Goal: Task Accomplishment & Management: Manage account settings

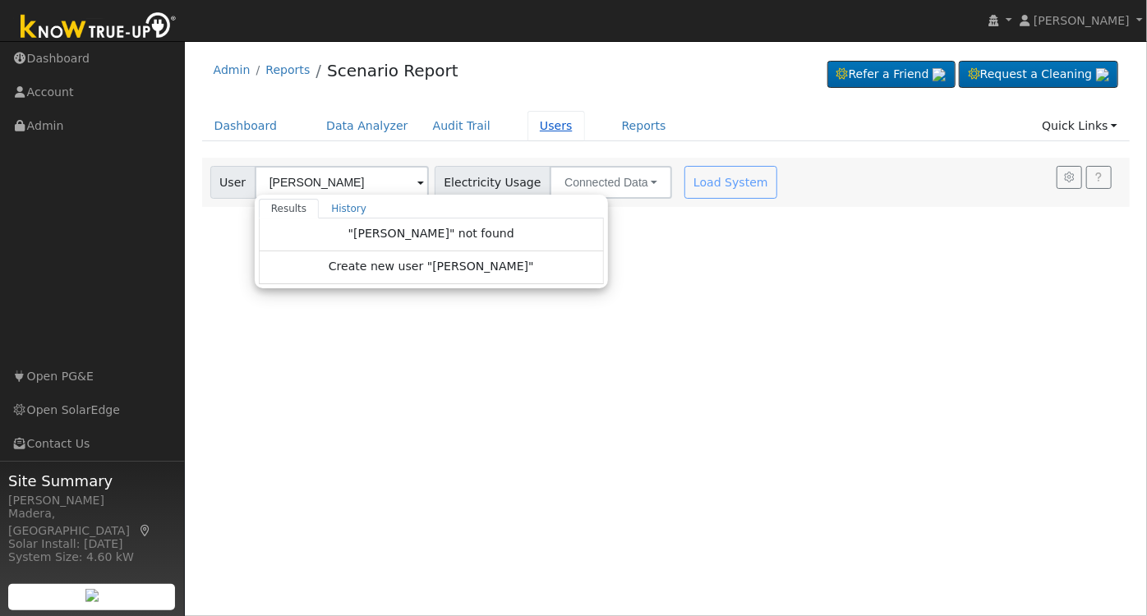
click at [527, 128] on link "Users" at bounding box center [555, 126] width 57 height 30
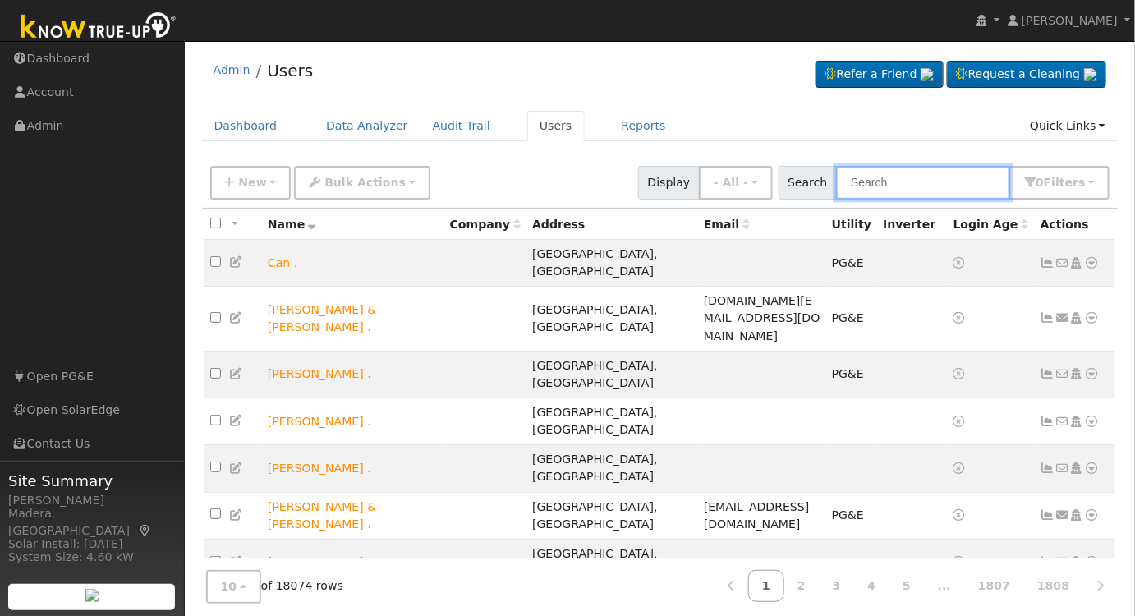
click at [895, 190] on input "text" at bounding box center [923, 183] width 174 height 34
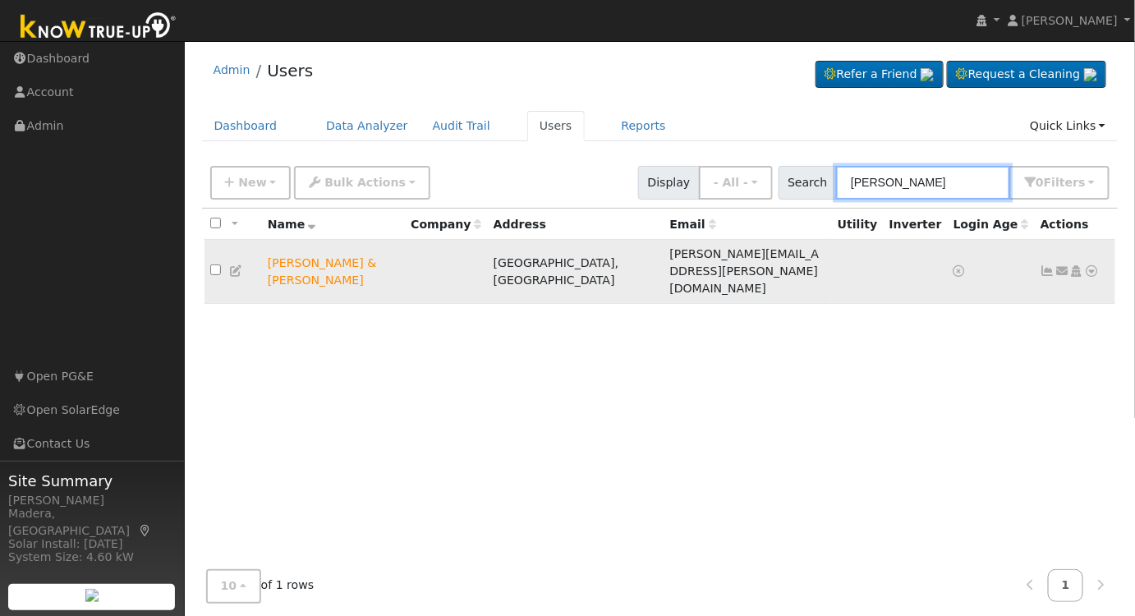
type input "[PERSON_NAME]"
click at [1093, 265] on icon at bounding box center [1092, 270] width 15 height 11
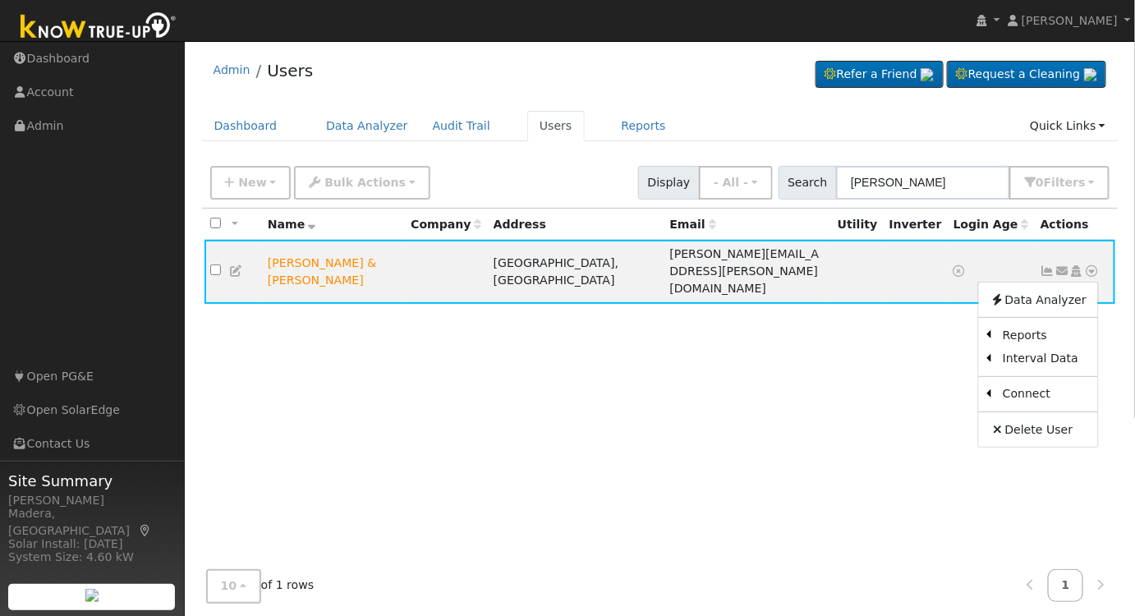
click at [940, 344] on div "All None All on page None on page Name Company Address Email Utility Inverter L…" at bounding box center [660, 394] width 917 height 370
click at [609, 123] on link "Reports" at bounding box center [643, 126] width 69 height 30
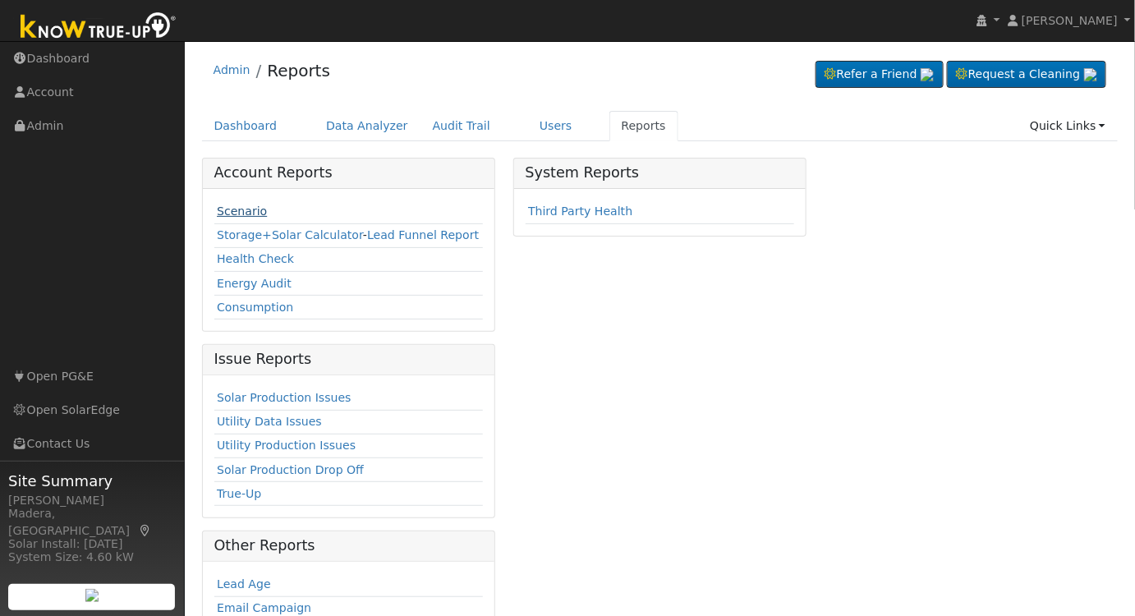
click at [220, 205] on link "Scenario" at bounding box center [242, 211] width 50 height 13
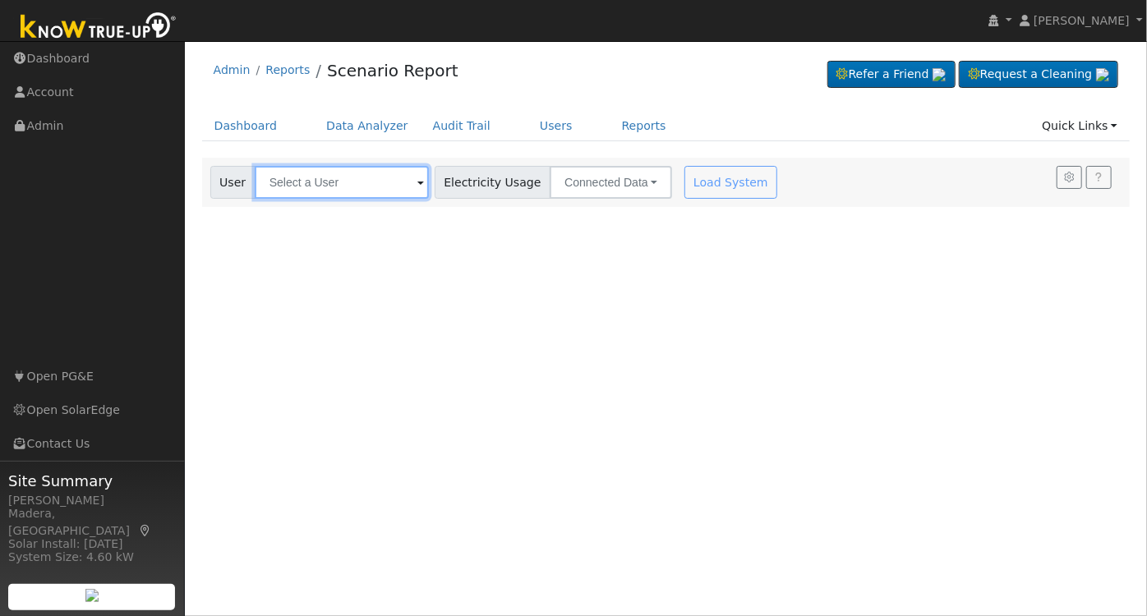
drag, startPoint x: 359, startPoint y: 185, endPoint x: 492, endPoint y: 181, distance: 133.1
click at [361, 185] on input "text" at bounding box center [342, 182] width 174 height 33
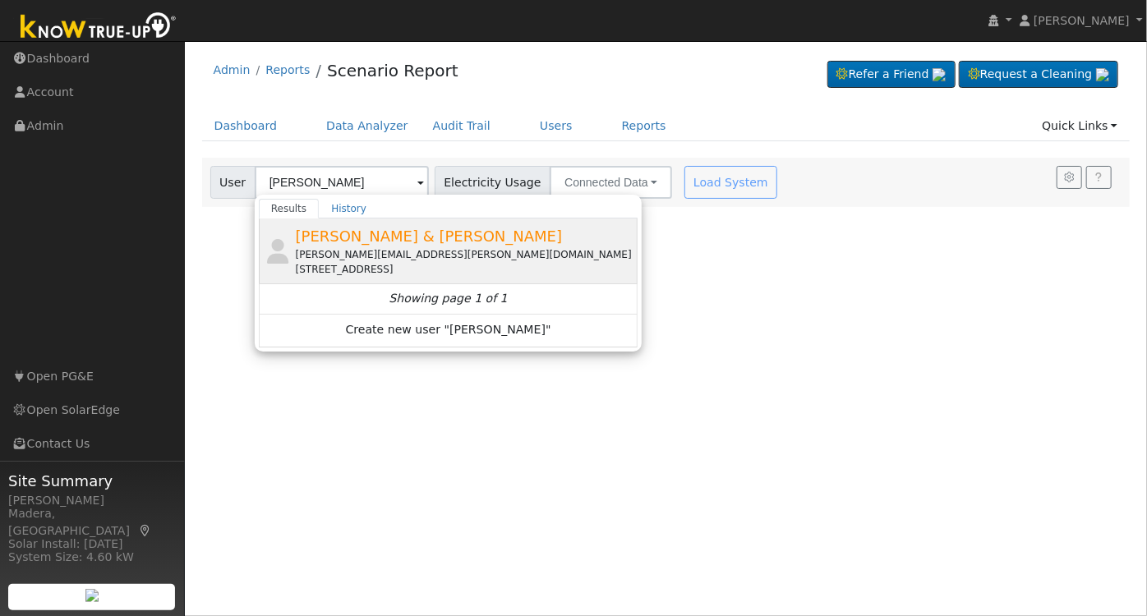
click at [342, 234] on span "[PERSON_NAME] & [PERSON_NAME]" at bounding box center [429, 235] width 267 height 17
type input "[PERSON_NAME] & [PERSON_NAME]"
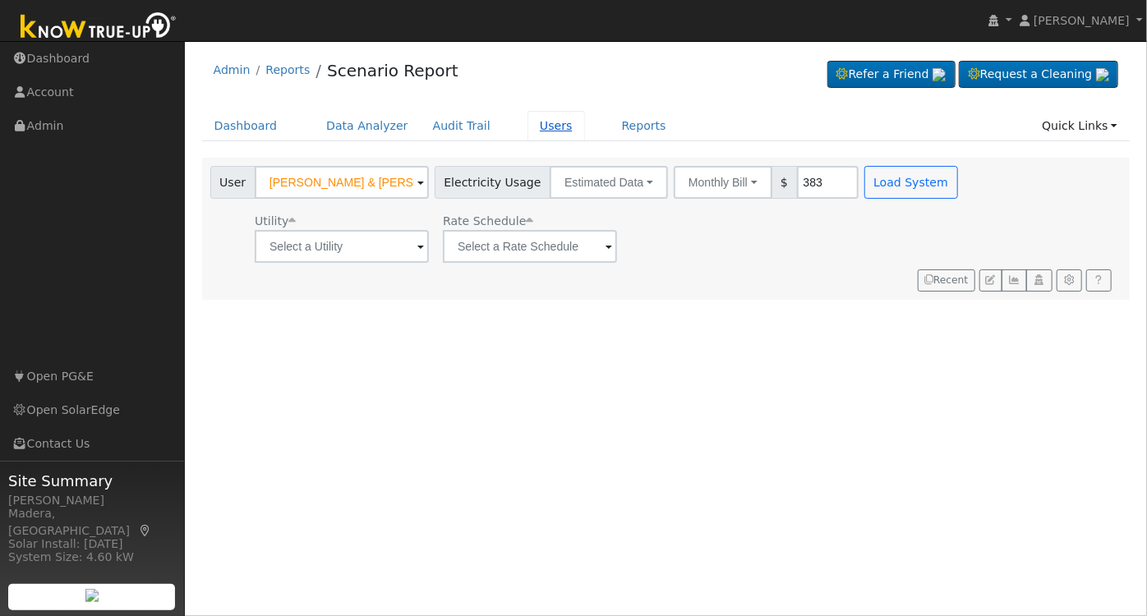
click at [545, 123] on link "Users" at bounding box center [555, 126] width 57 height 30
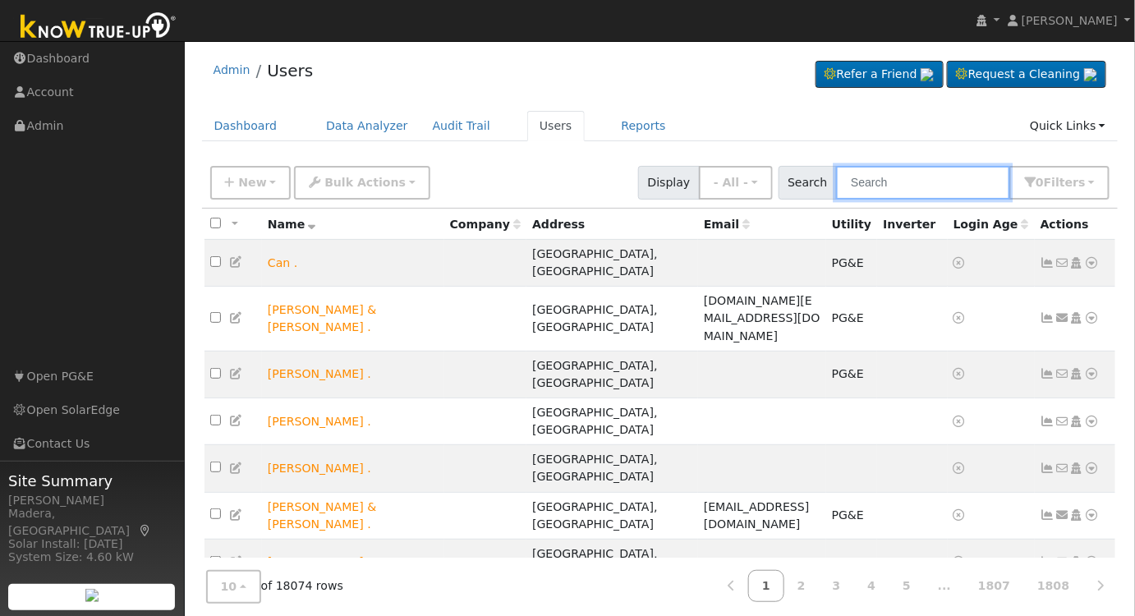
click at [894, 175] on input "text" at bounding box center [923, 183] width 174 height 34
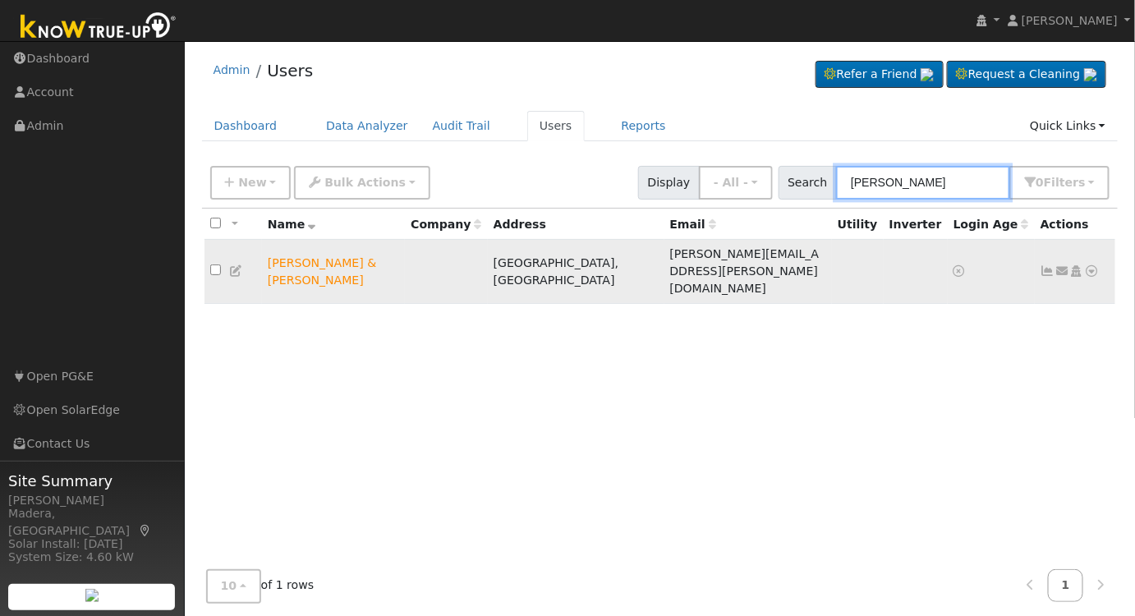
type input "[PERSON_NAME]"
click at [1078, 265] on icon at bounding box center [1076, 270] width 15 height 11
